Goal: Task Accomplishment & Management: Complete application form

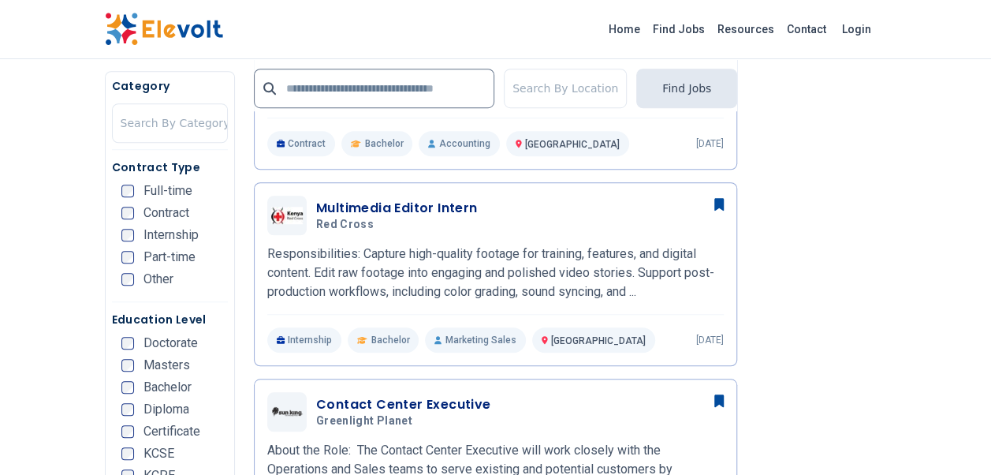
scroll to position [552, 0]
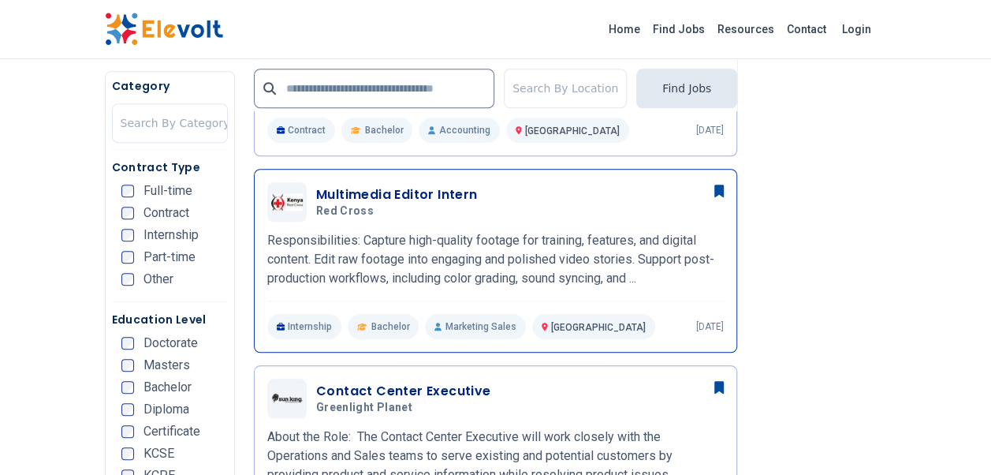
click at [393, 204] on h3 "Multimedia Editor Intern" at bounding box center [397, 194] width 162 height 19
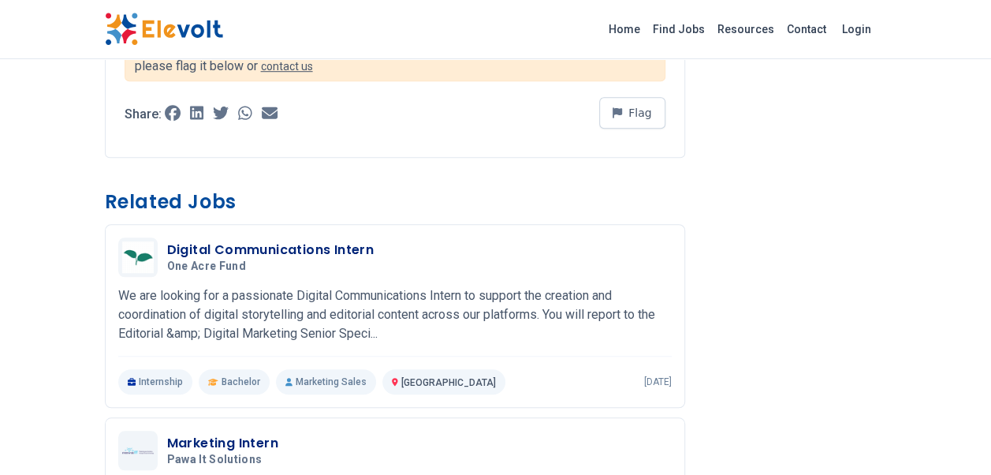
scroll to position [552, 0]
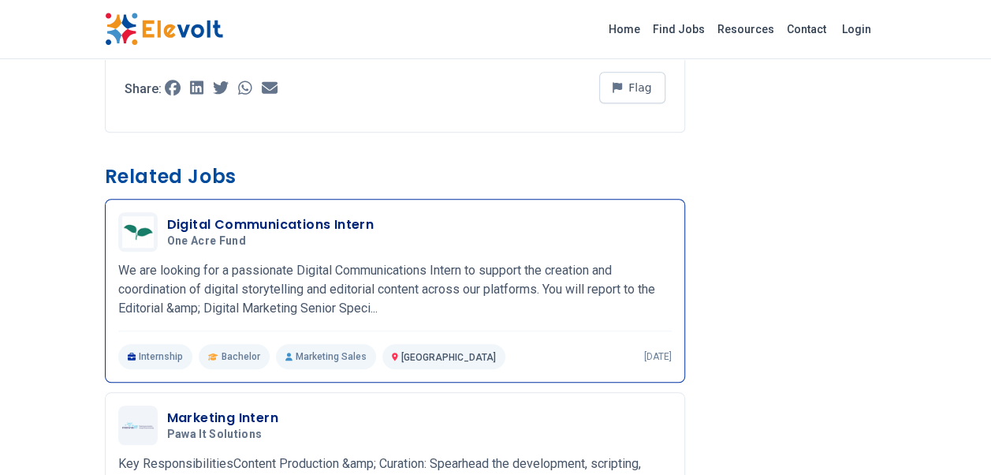
click at [245, 227] on h3 "Digital Communications Intern" at bounding box center [270, 224] width 207 height 19
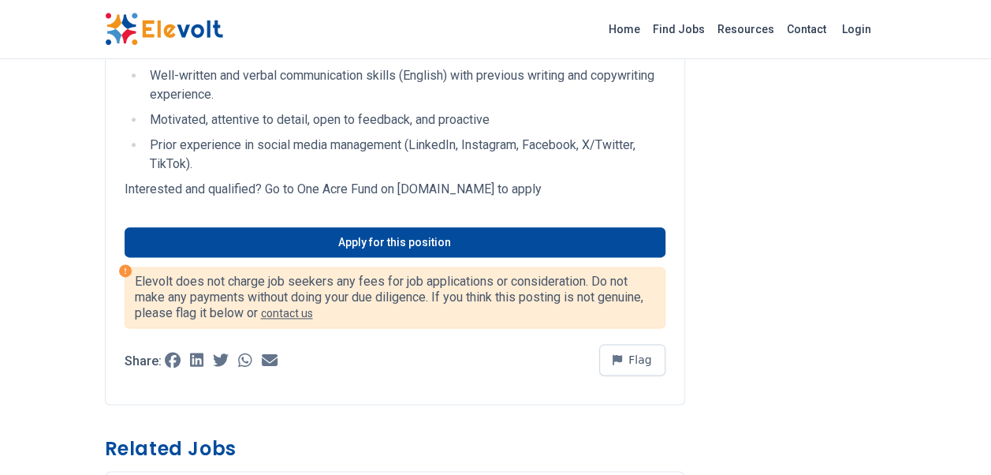
scroll to position [867, 0]
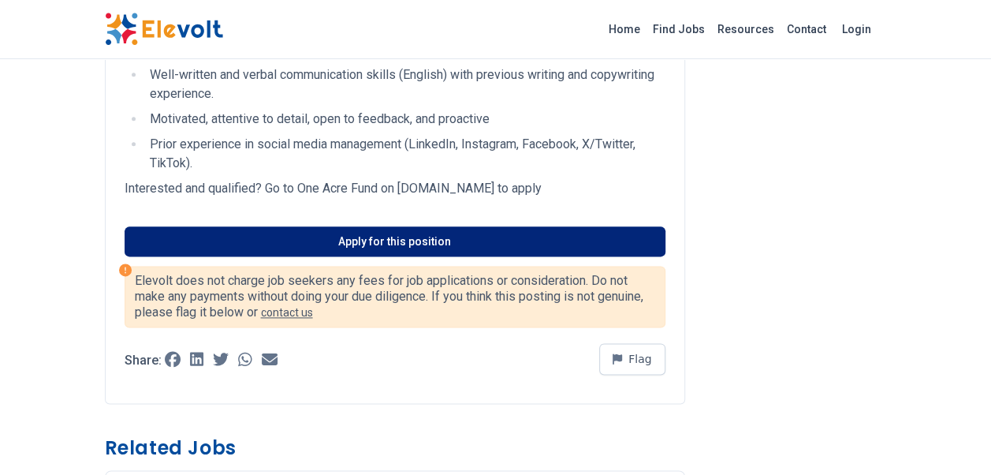
click at [356, 239] on link "Apply for this position" at bounding box center [395, 241] width 541 height 30
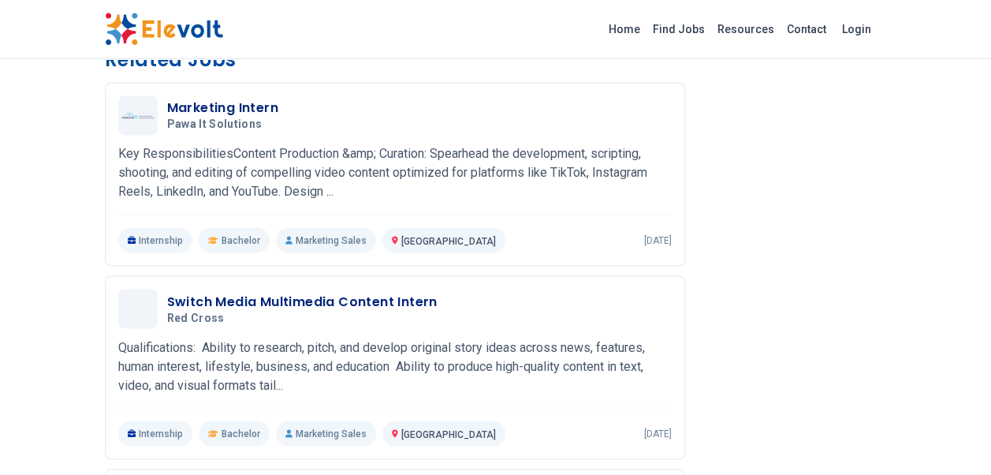
scroll to position [1262, 0]
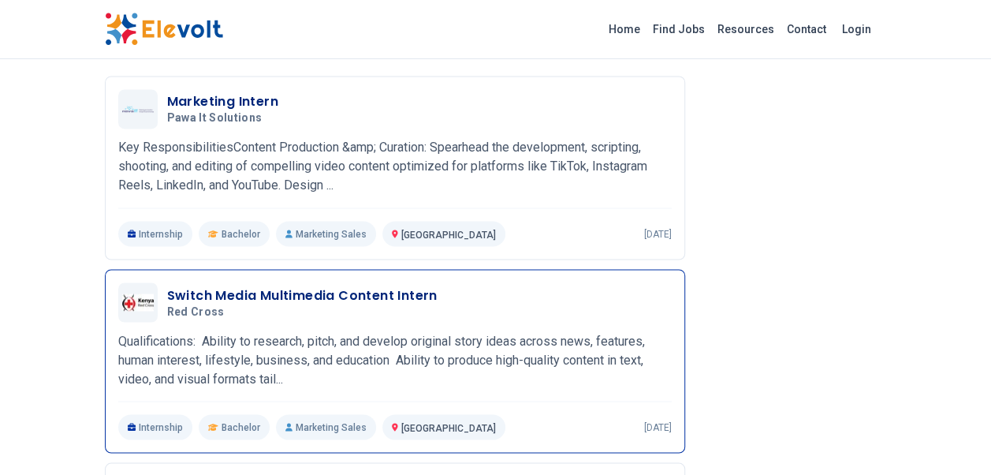
click at [358, 292] on h3 "Switch Media Multimedia Content Intern" at bounding box center [302, 294] width 270 height 19
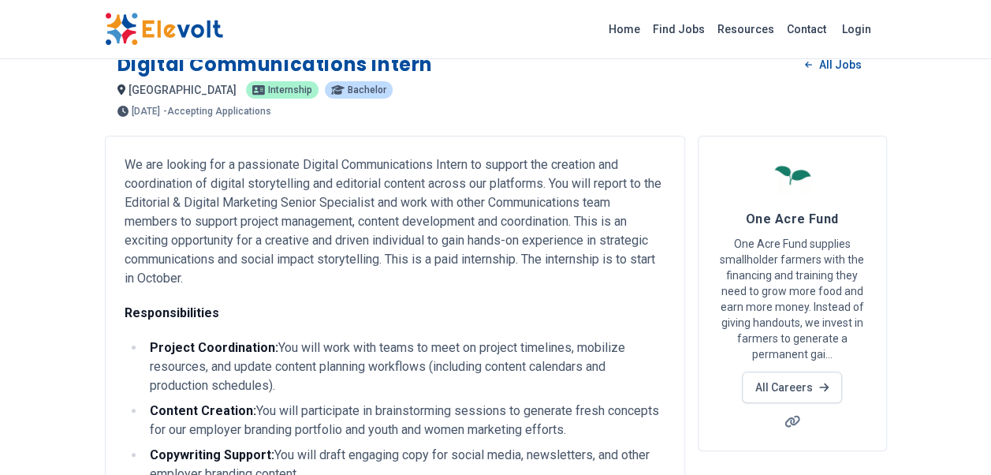
scroll to position [0, 0]
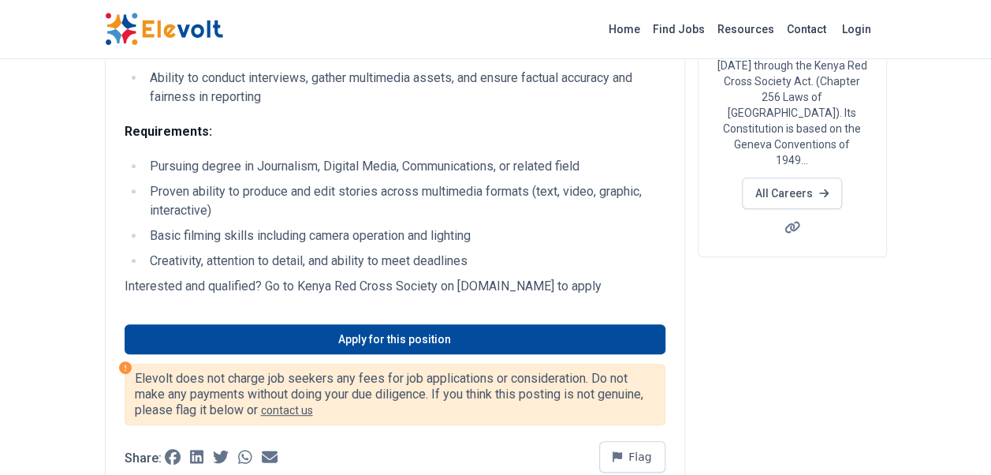
scroll to position [237, 0]
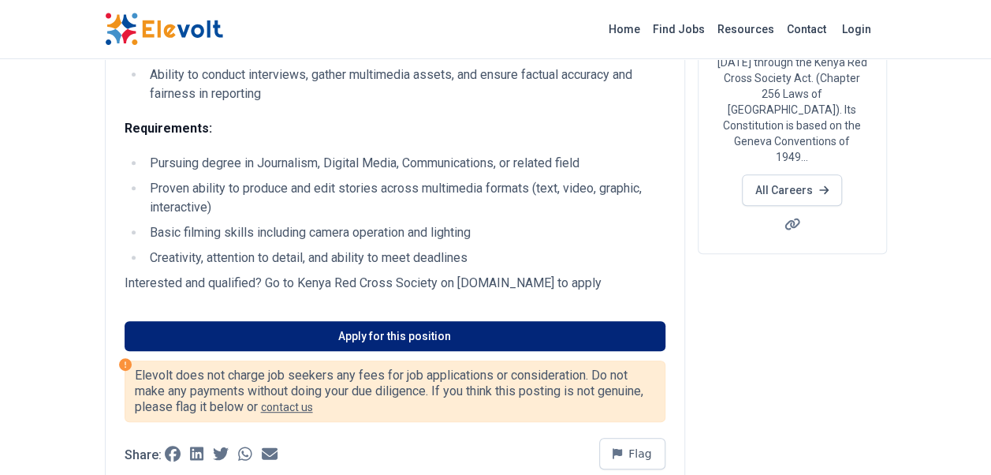
click at [355, 339] on link "Apply for this position" at bounding box center [395, 336] width 541 height 30
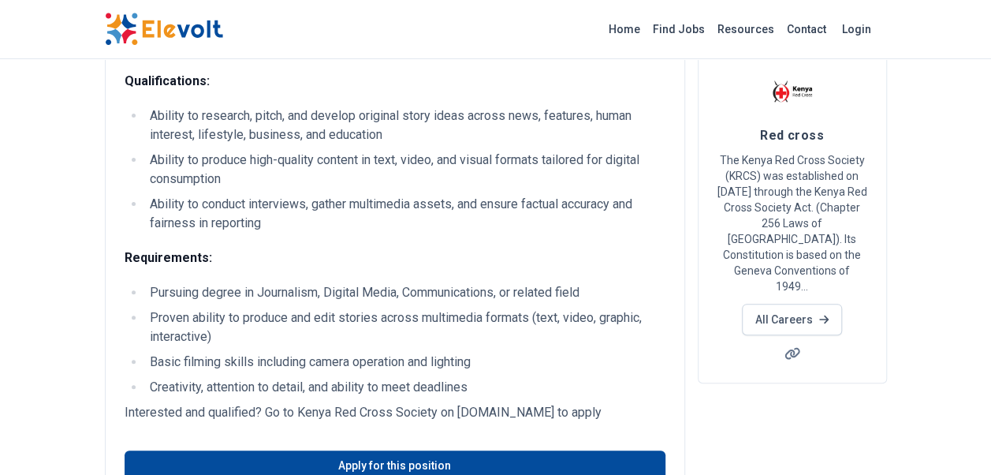
scroll to position [0, 0]
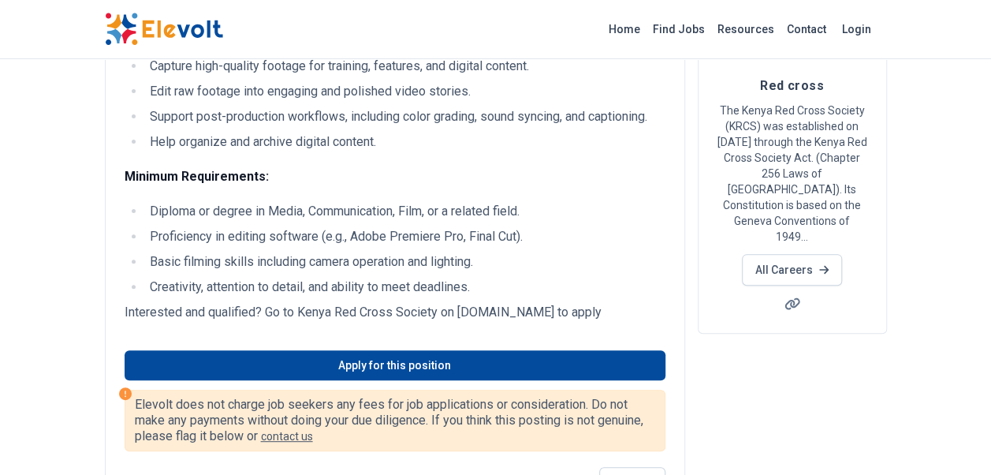
scroll to position [158, 0]
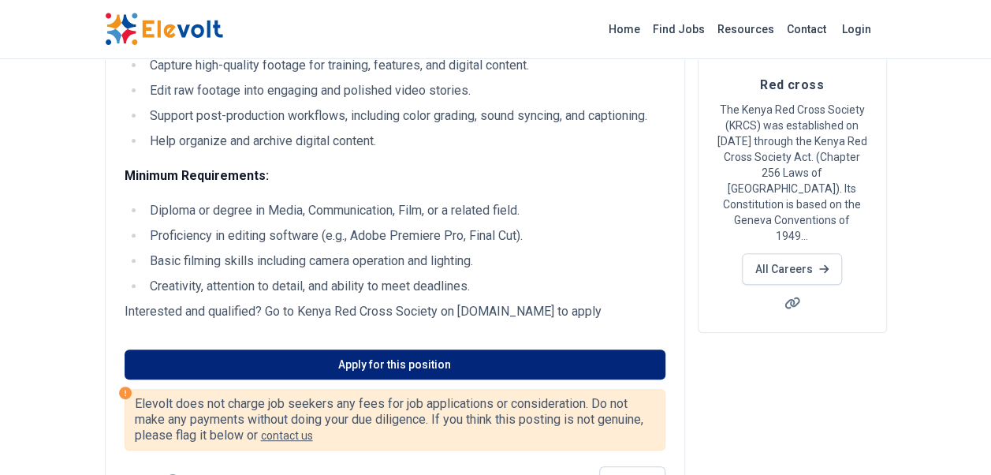
click at [308, 367] on link "Apply for this position" at bounding box center [395, 364] width 541 height 30
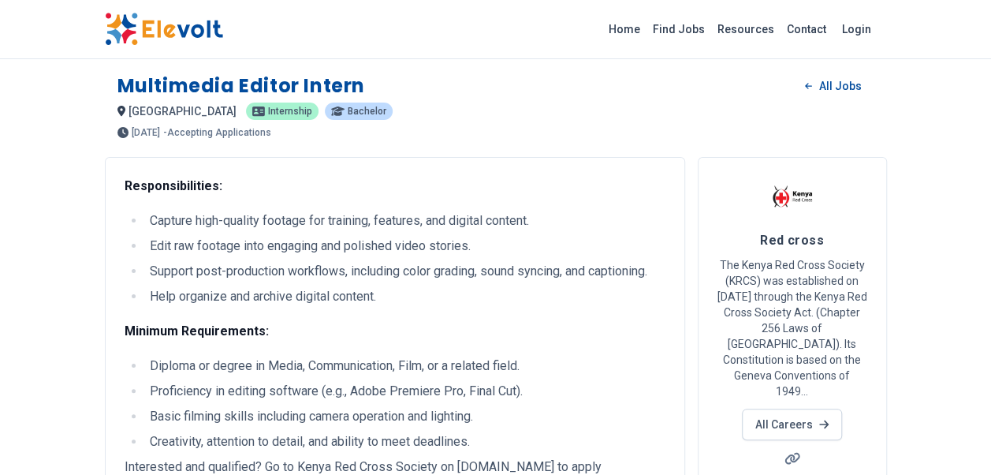
scroll to position [0, 0]
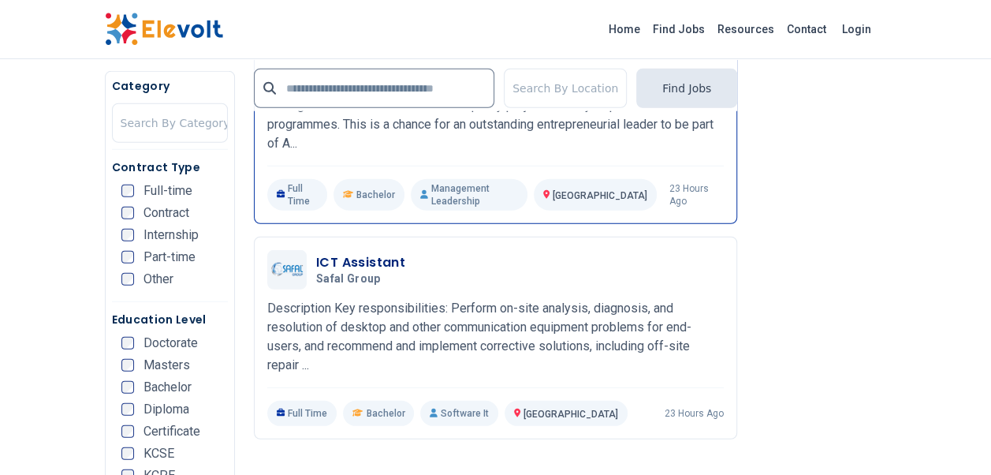
scroll to position [2129, 0]
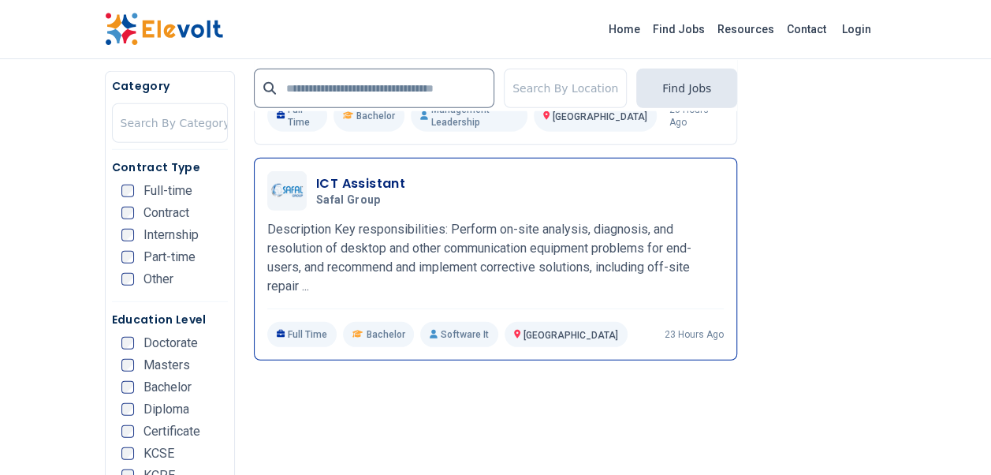
click at [587, 257] on p "Description Key responsibilities: Perform on-site analysis, diagnosis, and reso…" at bounding box center [495, 258] width 457 height 76
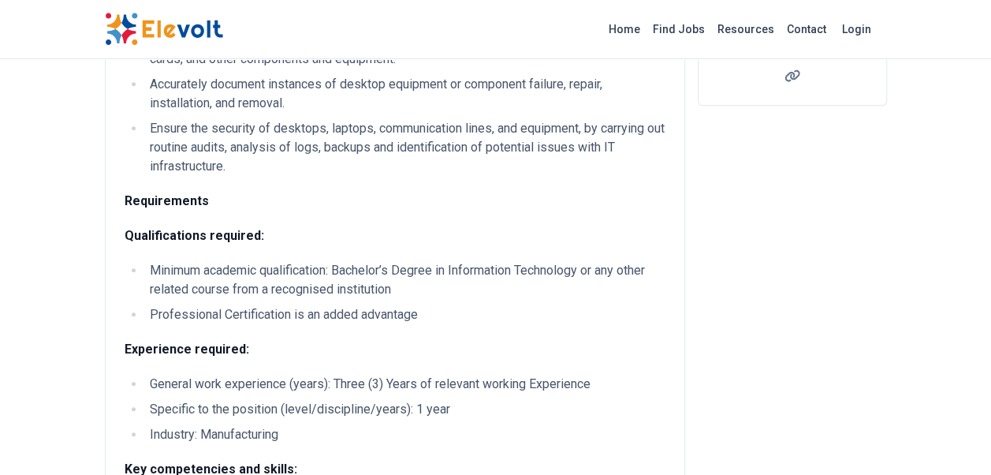
scroll to position [394, 0]
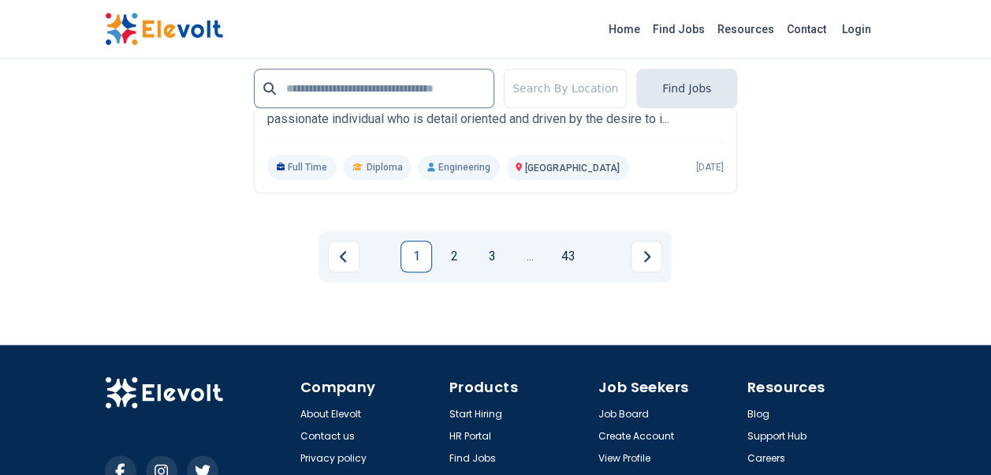
scroll to position [3785, 0]
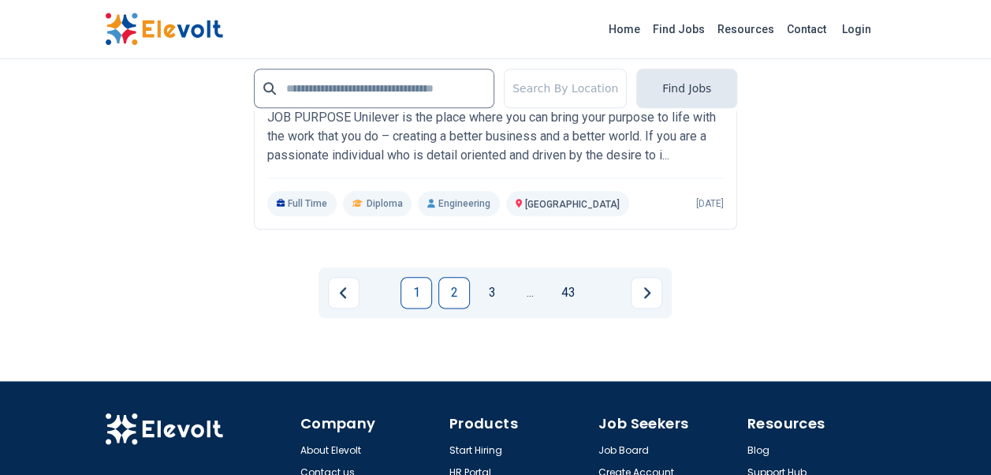
click at [468, 279] on link "2" at bounding box center [454, 293] width 32 height 32
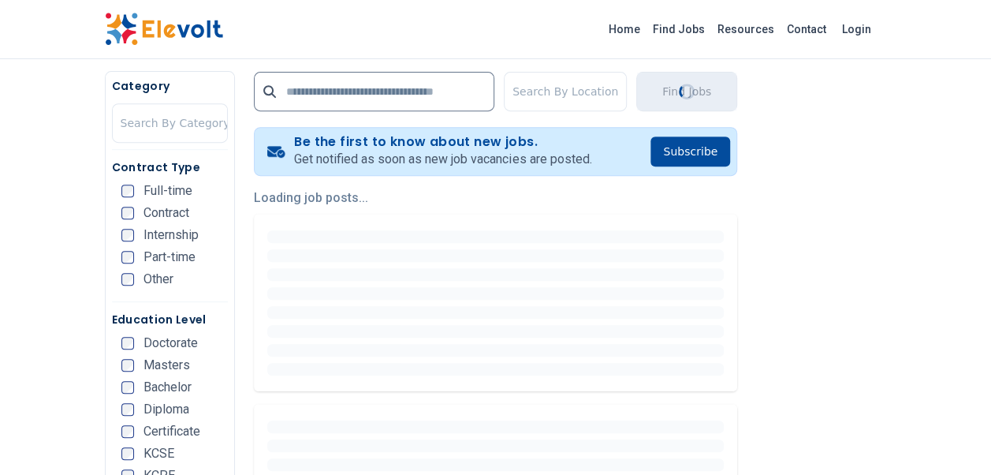
scroll to position [0, 0]
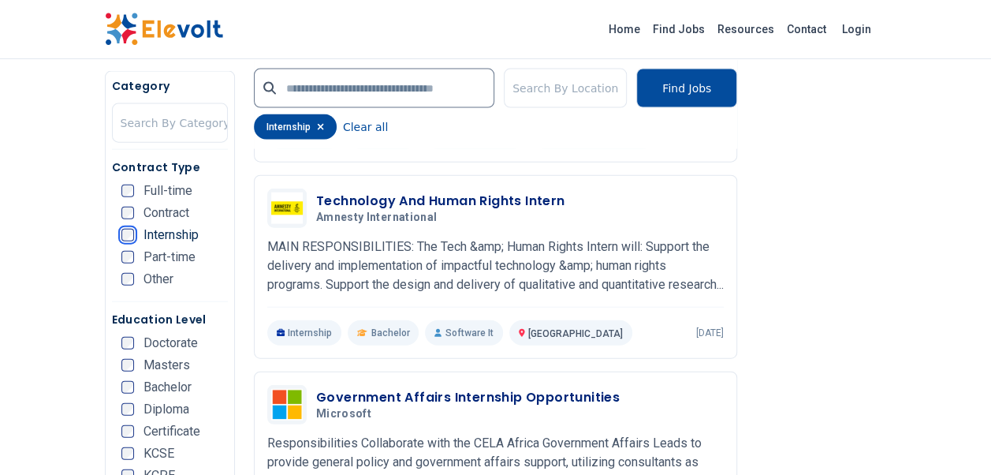
scroll to position [1813, 0]
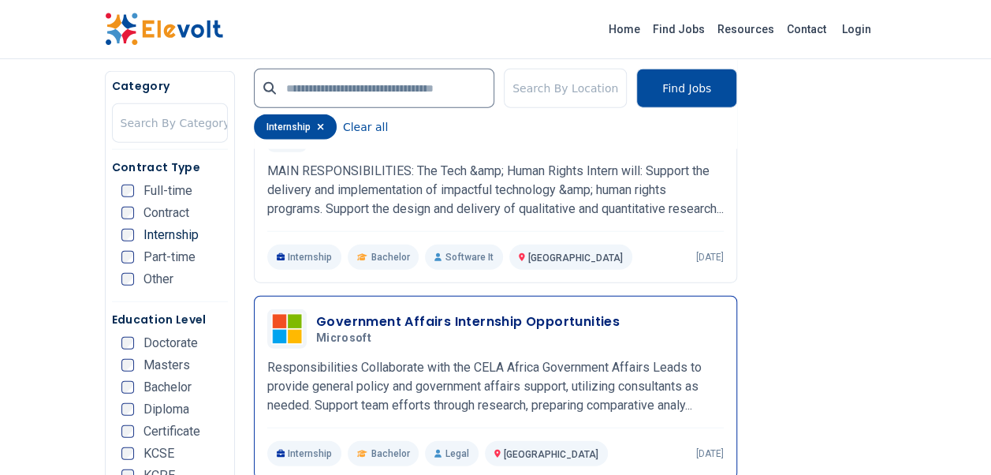
click at [415, 312] on h3 "Government Affairs Internship Opportunities" at bounding box center [468, 321] width 304 height 19
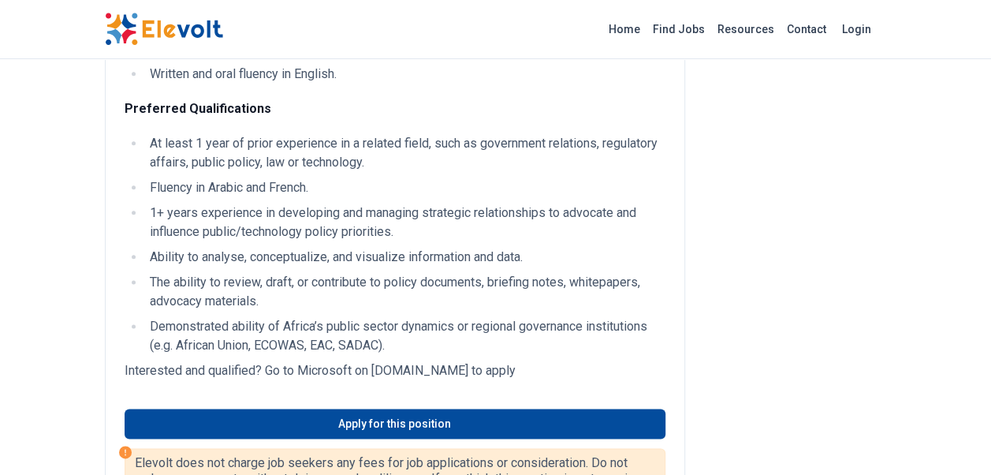
scroll to position [867, 0]
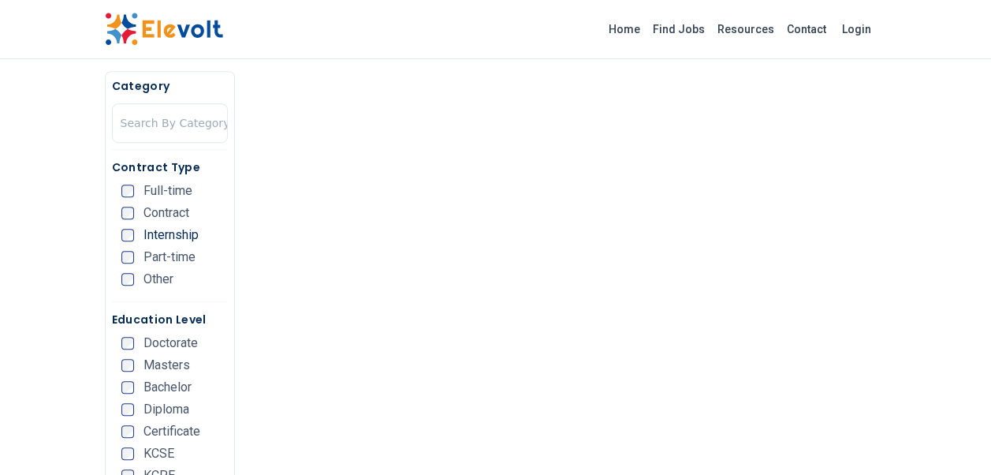
scroll to position [473, 0]
click at [158, 229] on span "Internship" at bounding box center [171, 235] width 55 height 13
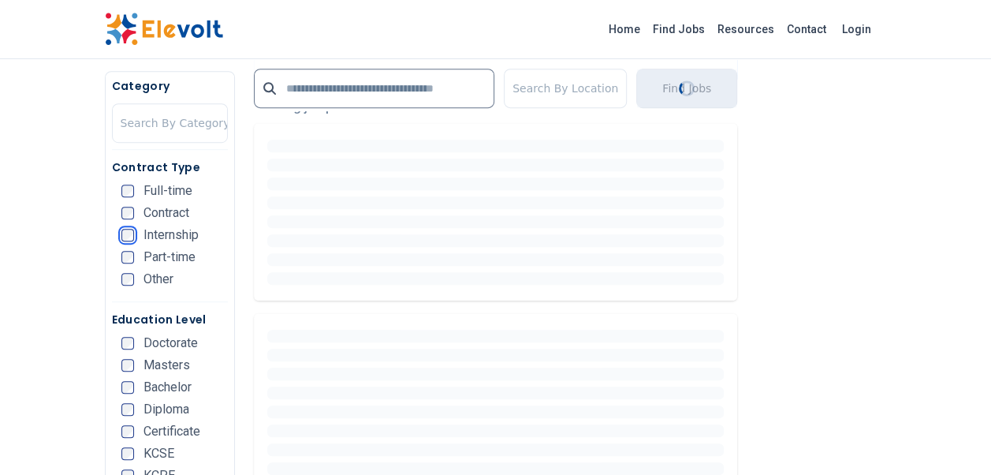
scroll to position [394, 0]
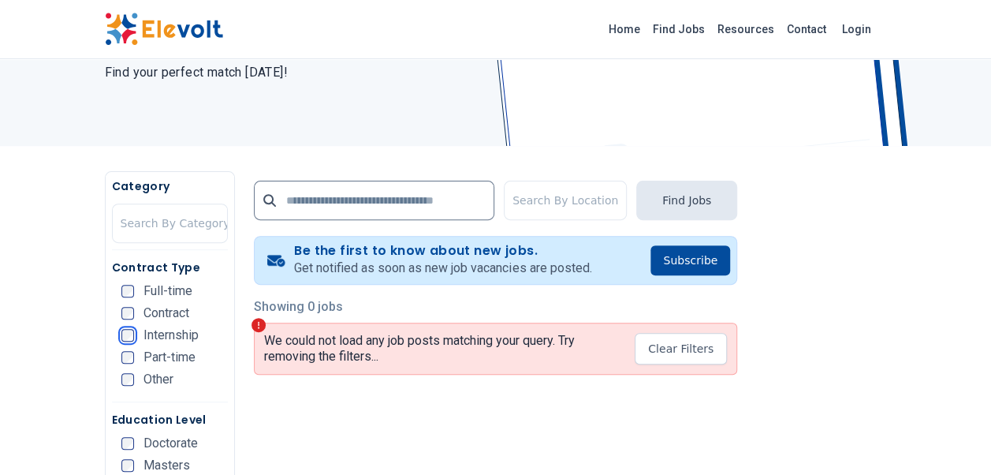
scroll to position [237, 0]
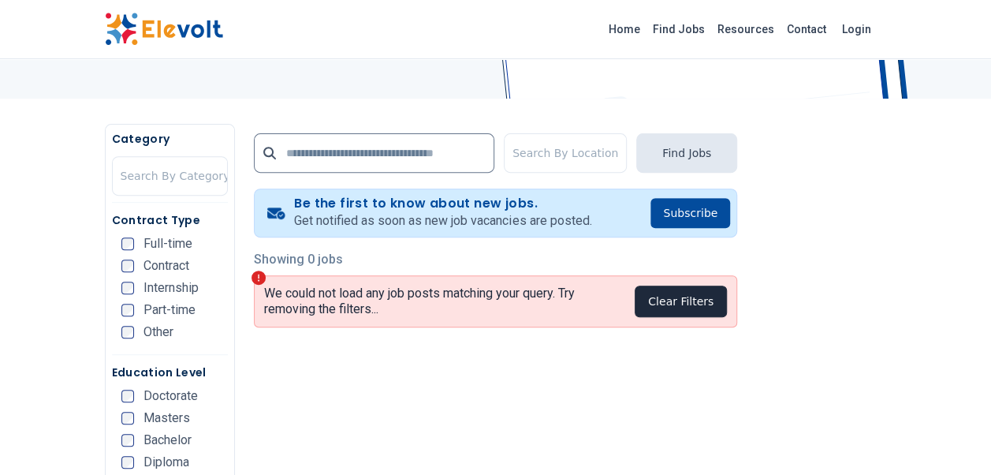
click at [687, 300] on button "Clear Filters" at bounding box center [681, 301] width 92 height 32
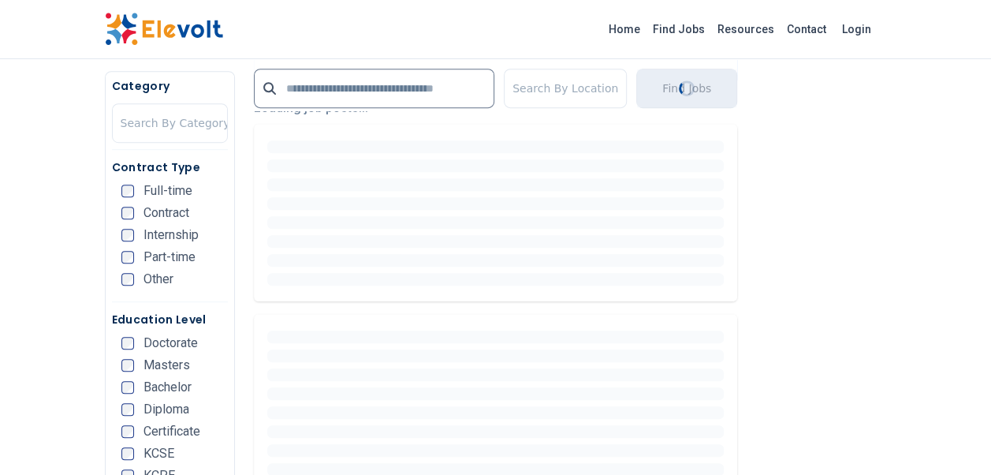
scroll to position [473, 0]
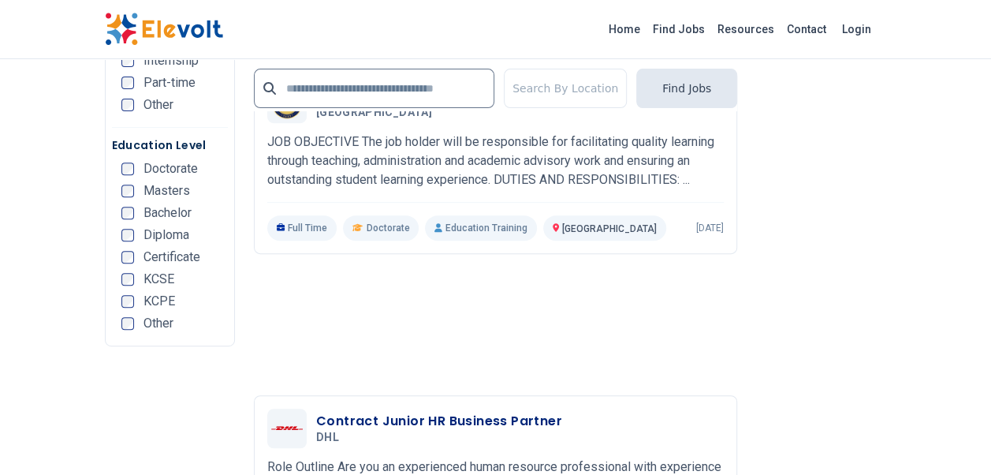
scroll to position [3075, 0]
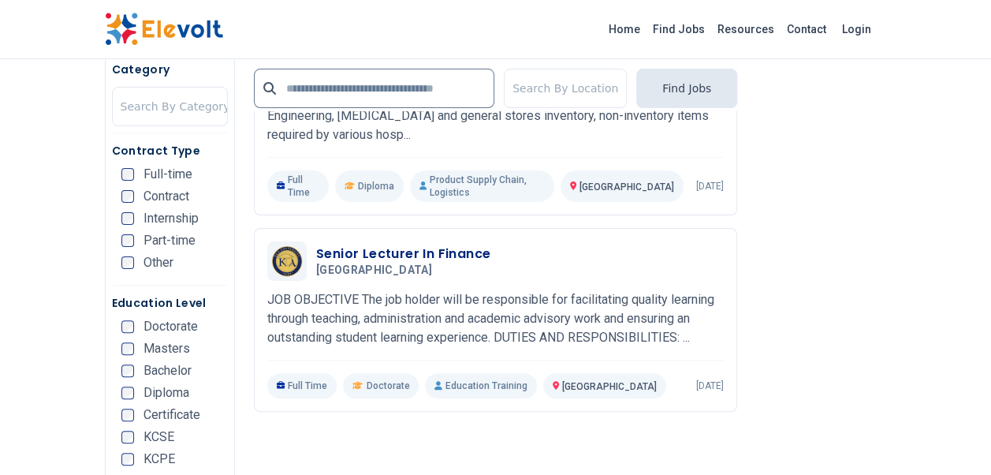
click at [186, 212] on span "Internship" at bounding box center [171, 218] width 55 height 13
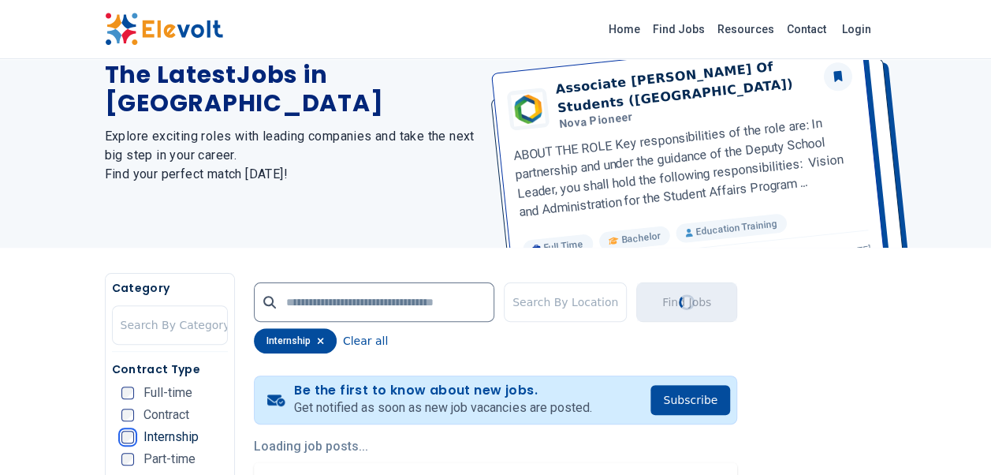
scroll to position [0, 0]
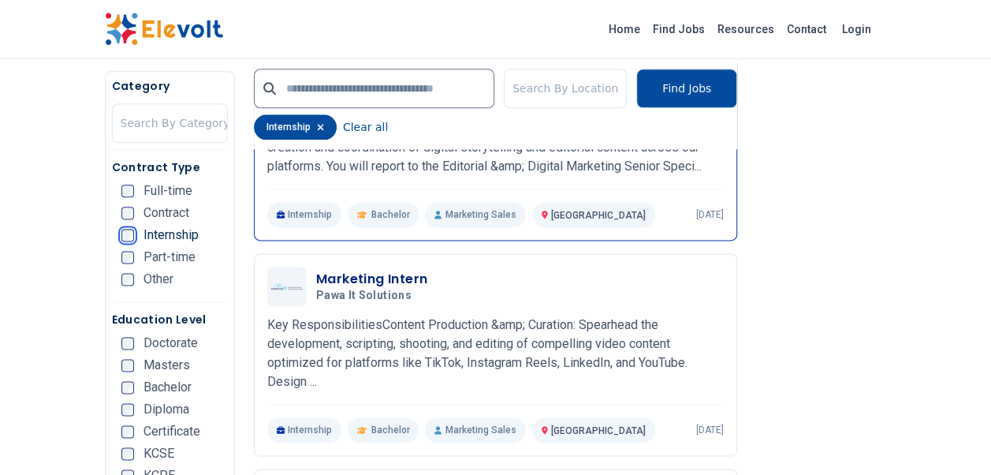
scroll to position [934, 0]
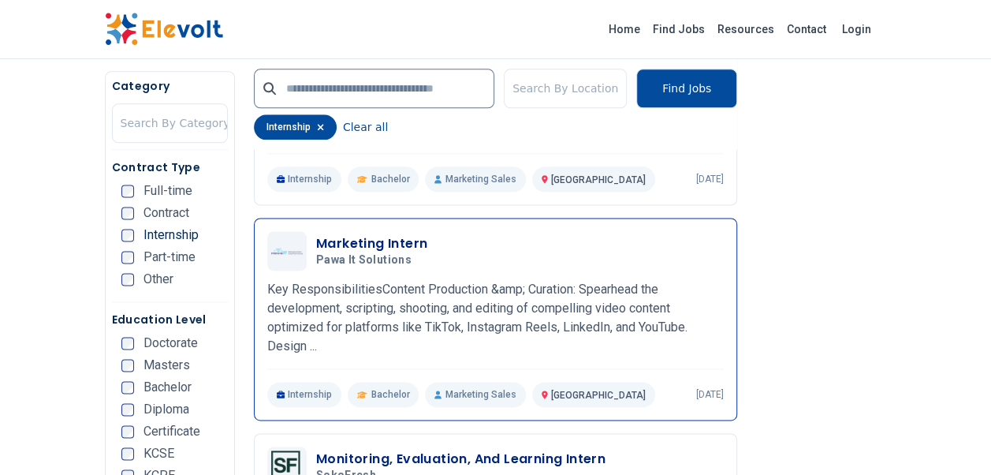
click at [371, 231] on div "Marketing Intern Pawa It Solutions 09/04/2025 10/04/2025" at bounding box center [495, 250] width 457 height 39
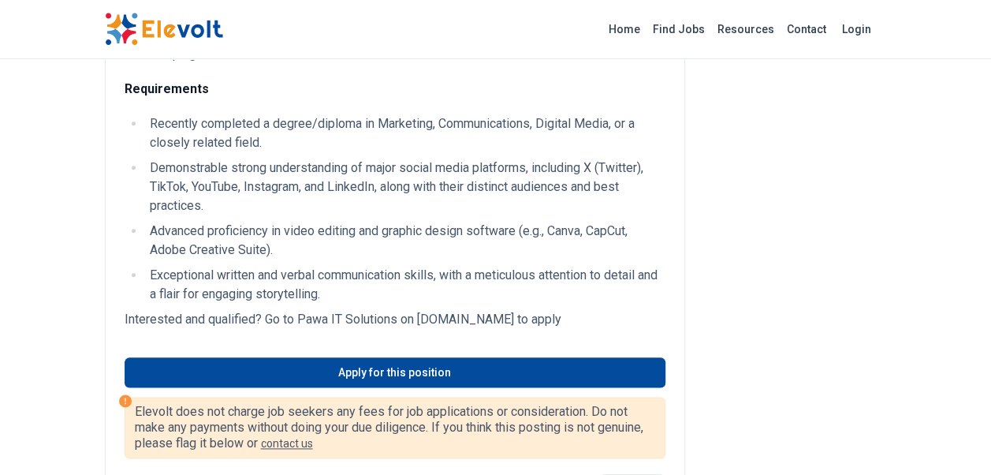
scroll to position [788, 0]
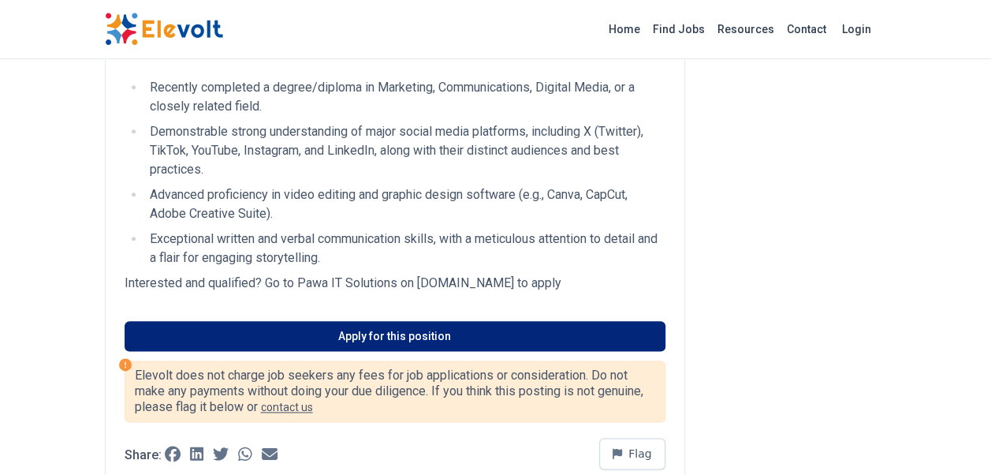
click at [317, 325] on link "Apply for this position" at bounding box center [395, 336] width 541 height 30
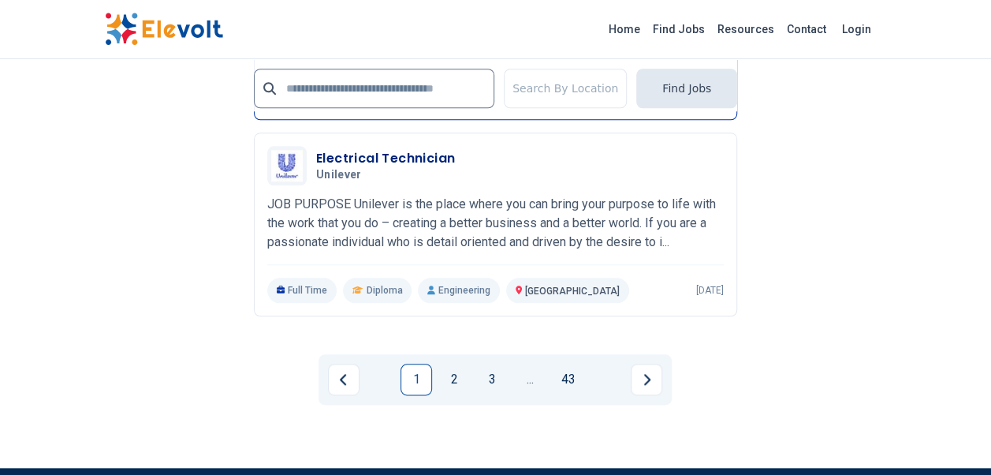
scroll to position [3706, 0]
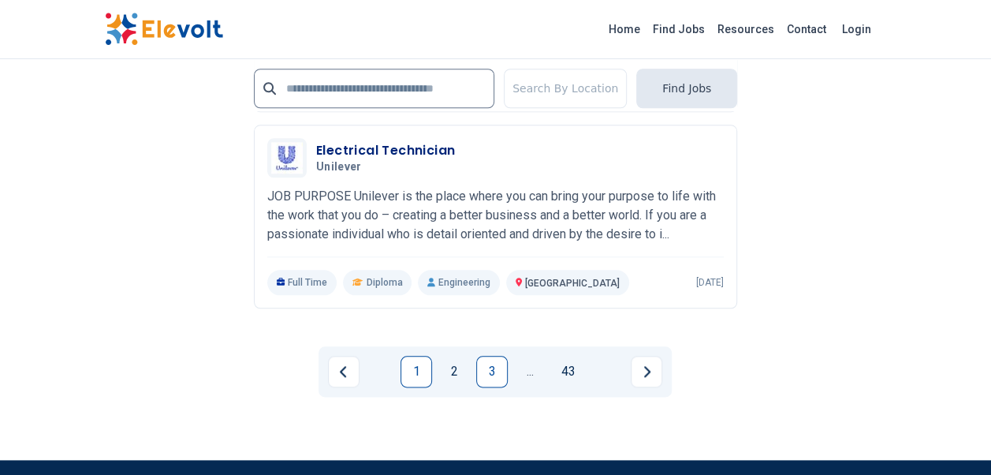
click at [488, 366] on link "3" at bounding box center [492, 372] width 32 height 32
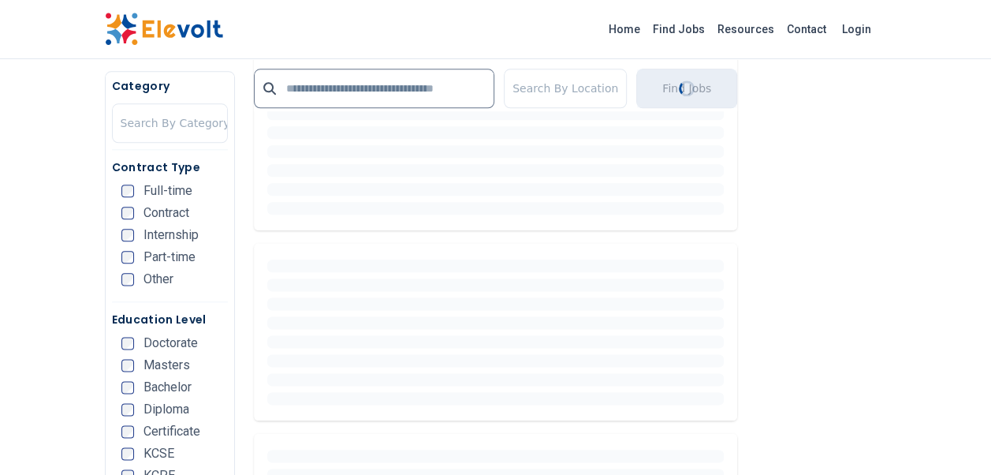
scroll to position [0, 0]
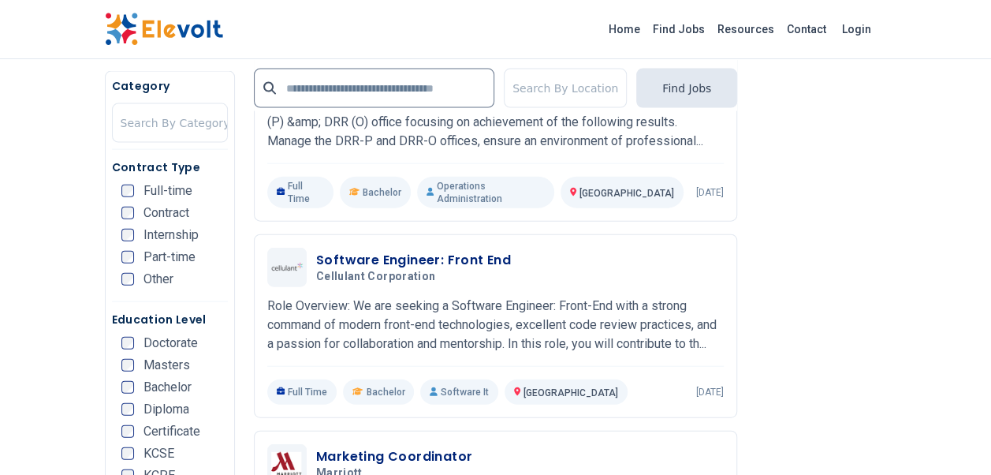
scroll to position [1735, 0]
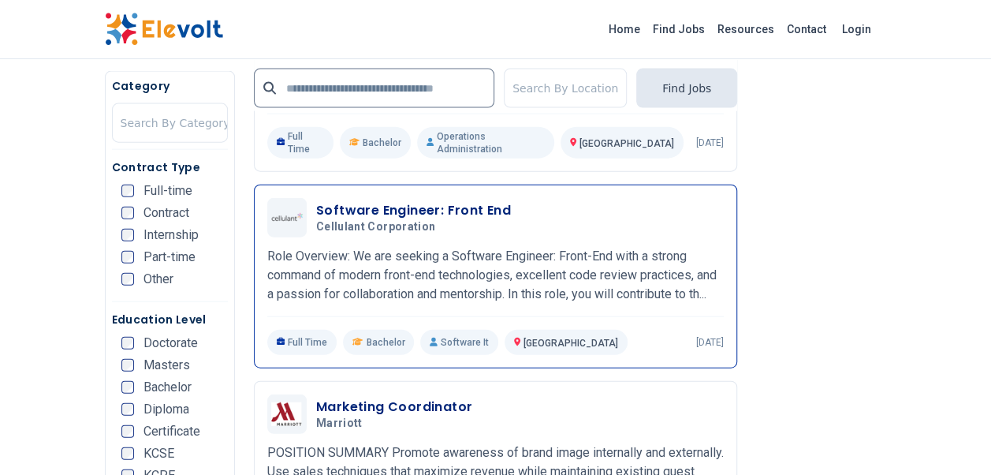
click at [620, 293] on p "Role Overview: We are seeking a Software Engineer: Front-End with a strong comm…" at bounding box center [495, 275] width 457 height 57
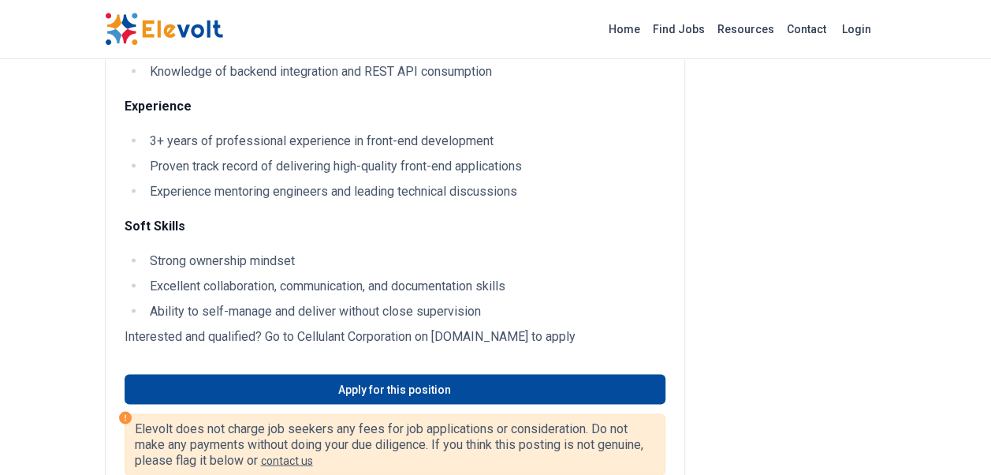
scroll to position [1419, 0]
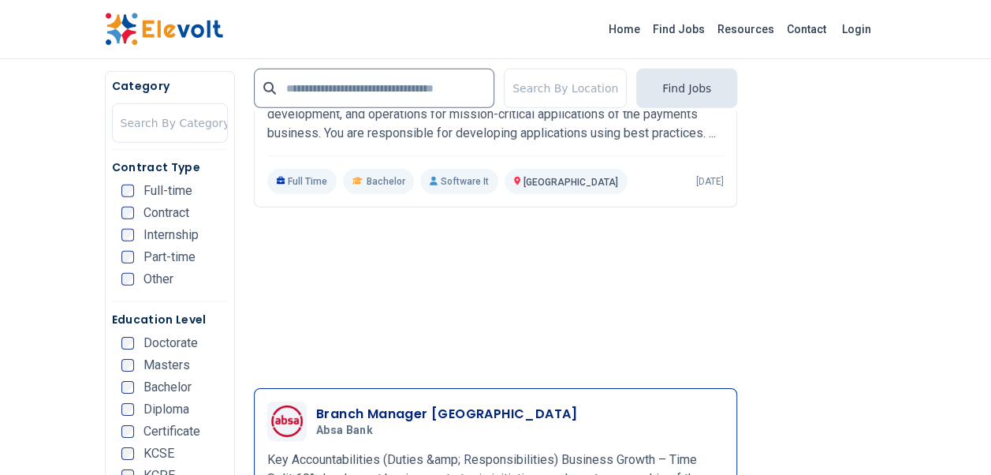
scroll to position [2208, 0]
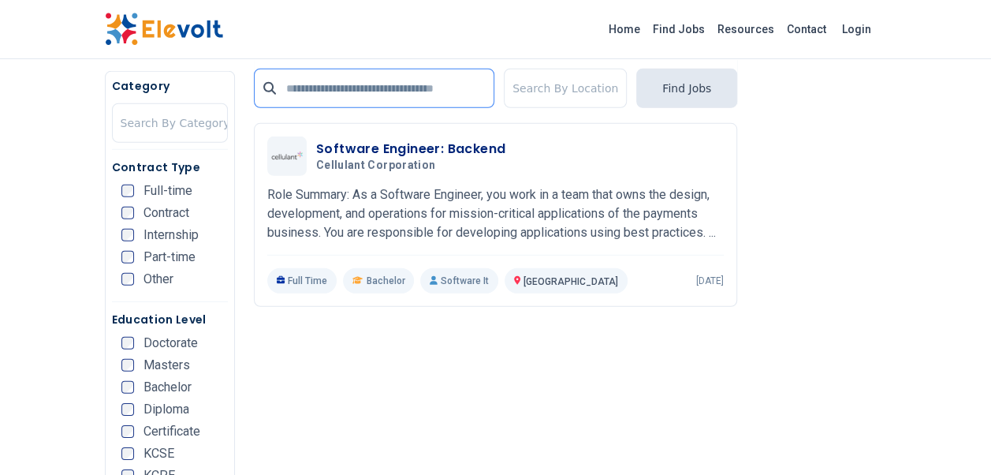
click at [396, 80] on input "text" at bounding box center [374, 88] width 240 height 39
